Goal: Task Accomplishment & Management: Manage account settings

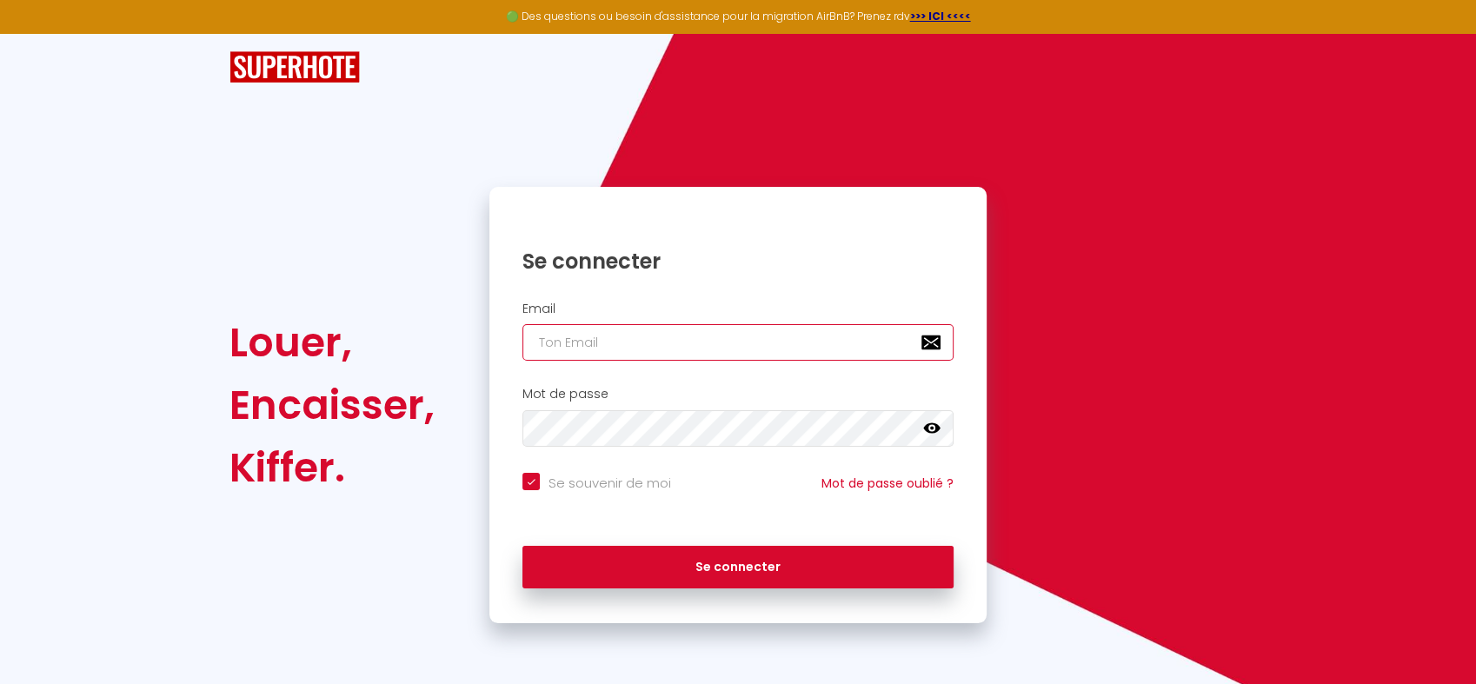
click at [669, 350] on input "email" at bounding box center [738, 342] width 431 height 37
type input "[EMAIL_ADDRESS][DOMAIN_NAME]"
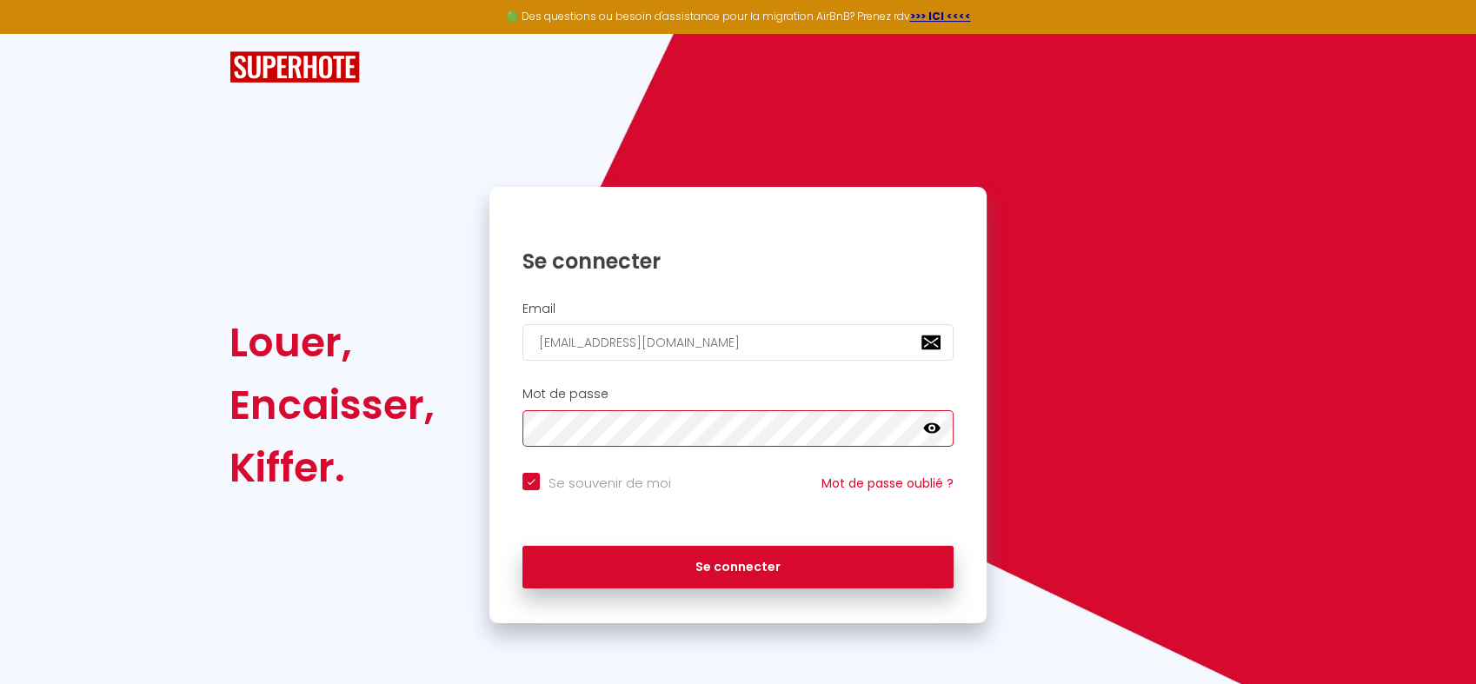
click at [523, 546] on button "Se connecter" at bounding box center [738, 567] width 431 height 43
checkbox input "true"
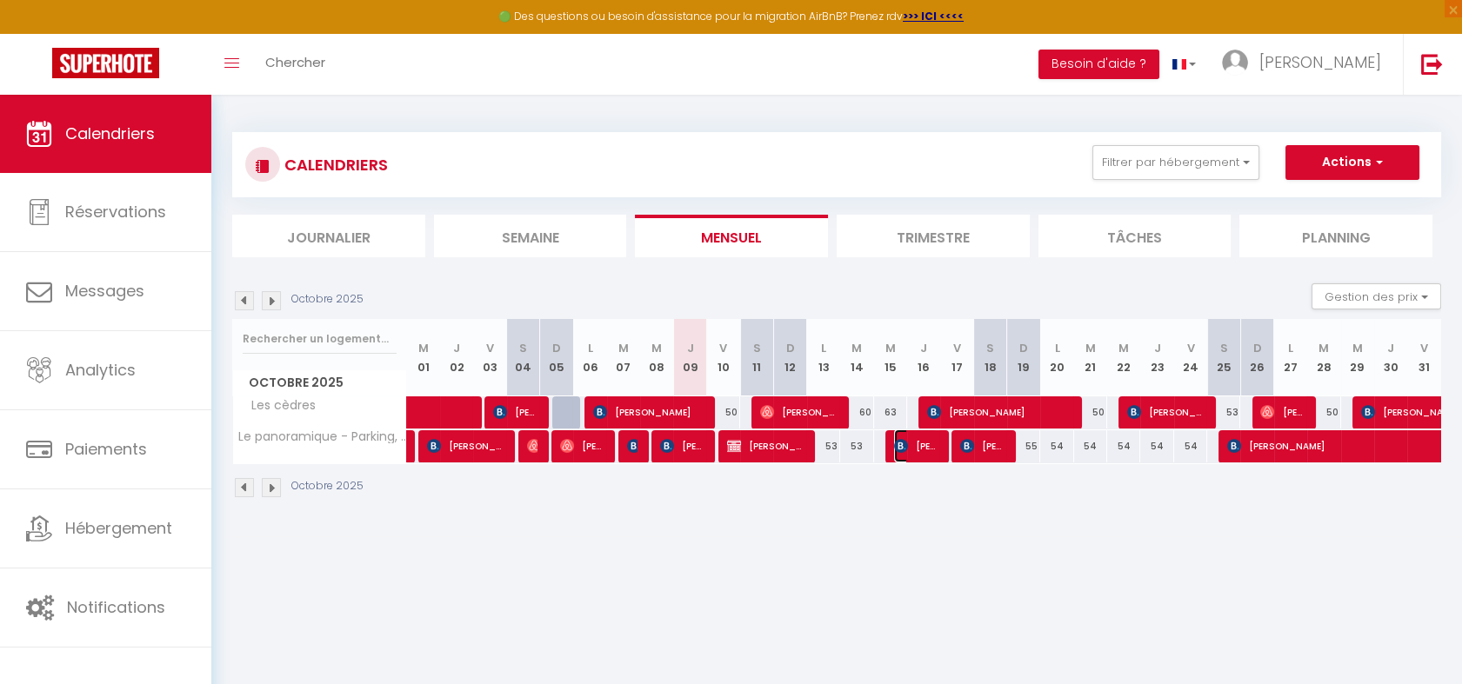
click at [920, 452] on span "[PERSON_NAME]" at bounding box center [916, 446] width 44 height 33
select select "OK"
select select "KO"
select select "0"
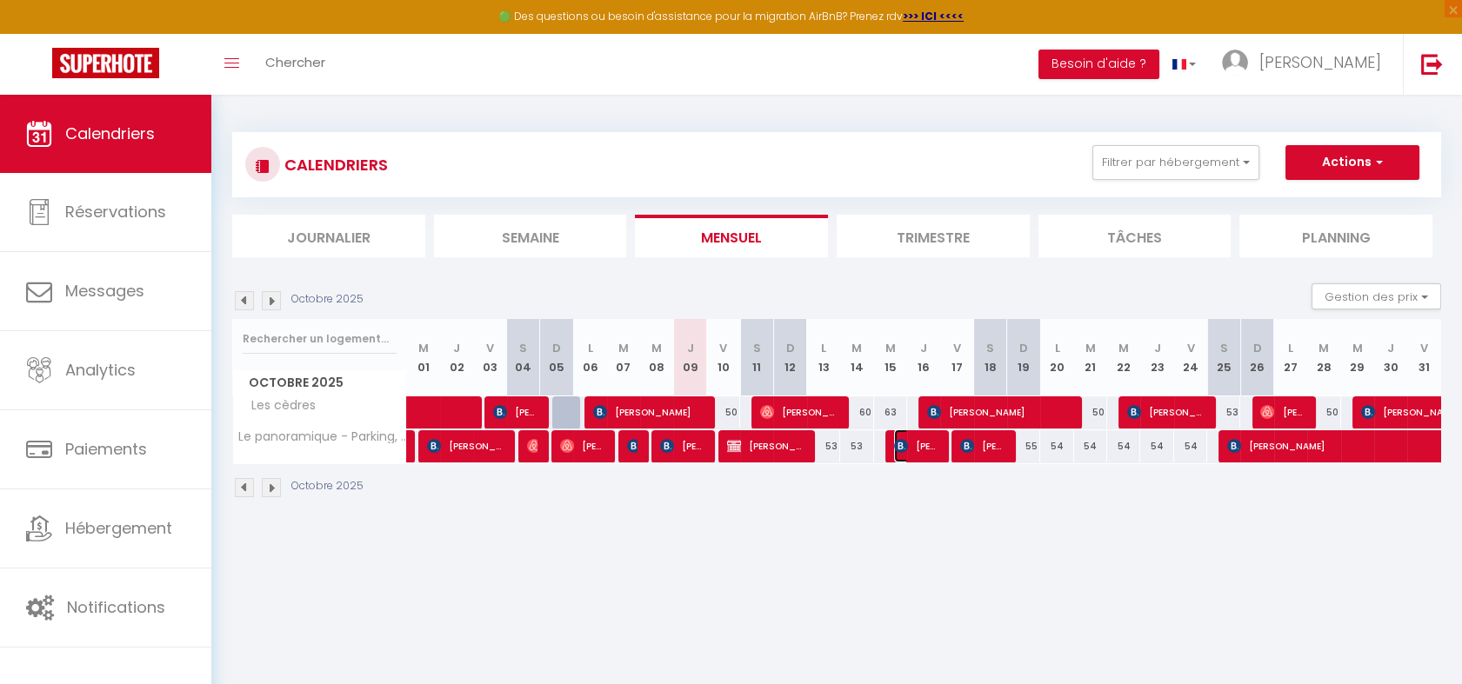
select select "1"
select select
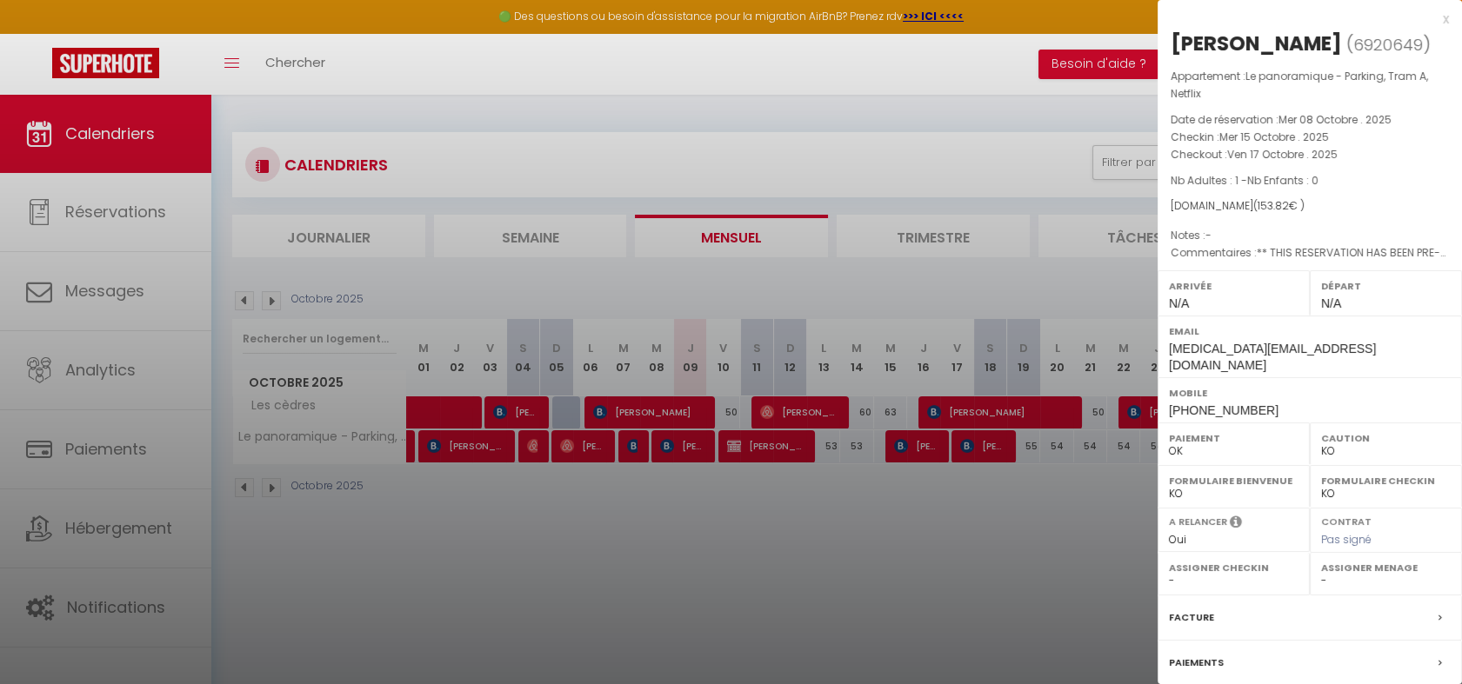
drag, startPoint x: 1169, startPoint y: 37, endPoint x: 1310, endPoint y: 37, distance: 140.9
click at [1310, 37] on div "[PERSON_NAME] ( 6920649 ) Appartement : Le panoramique - Parking, Tram A, Netfl…" at bounding box center [1309, 424] width 304 height 789
copy h2 "[PERSON_NAME]"
click at [863, 482] on div at bounding box center [731, 342] width 1462 height 684
